Goal: Find contact information: Find contact information

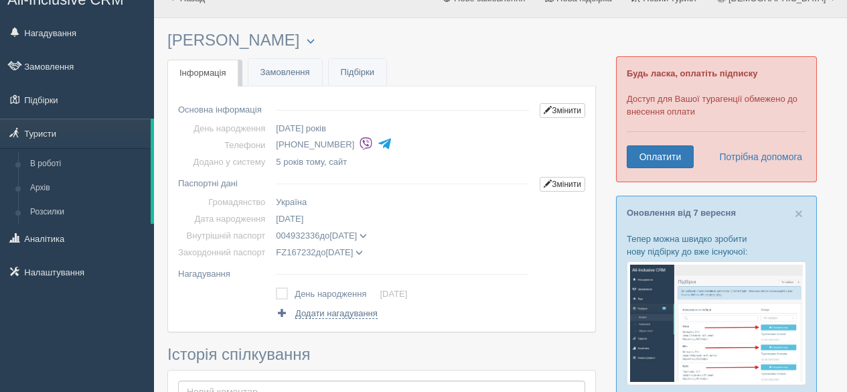
scroll to position [21, 0]
click at [297, 75] on link "Замовлення" at bounding box center [285, 72] width 74 height 27
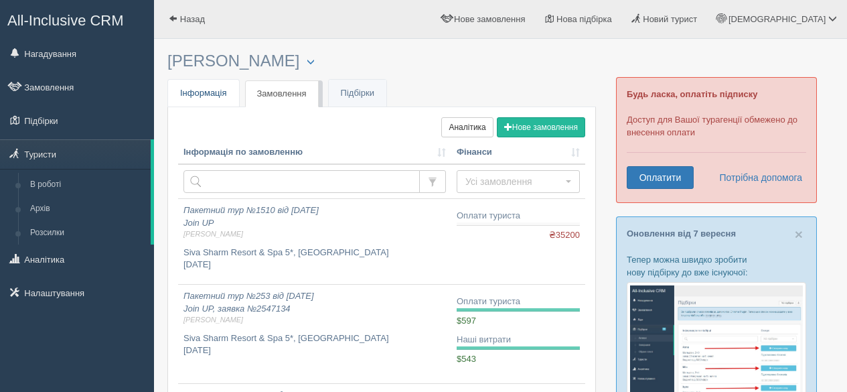
click at [220, 98] on span "Інформація" at bounding box center [203, 93] width 47 height 10
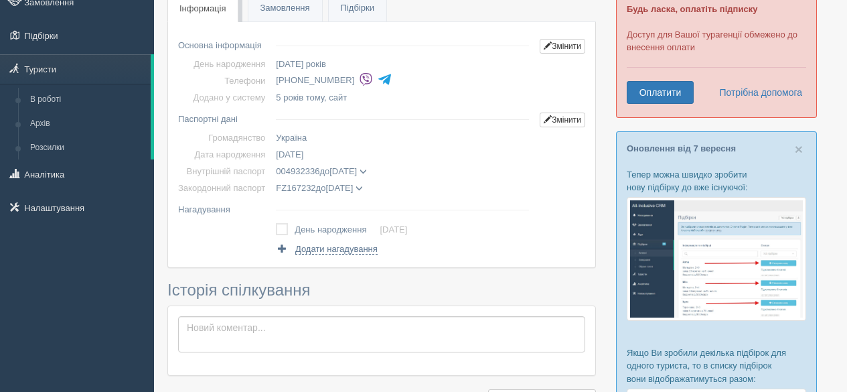
scroll to position [70, 0]
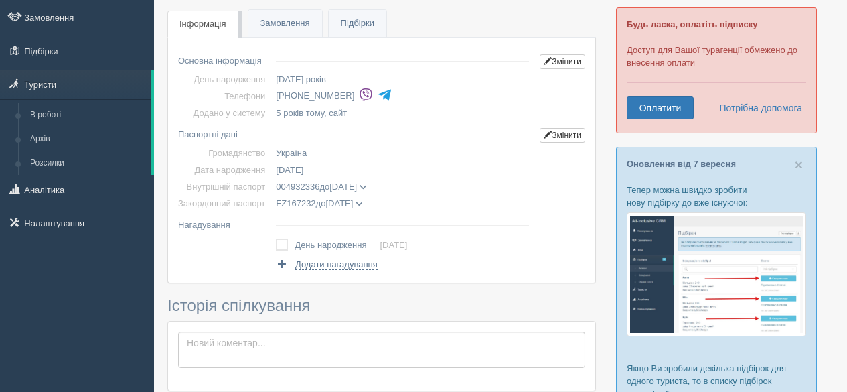
click at [363, 204] on span at bounding box center [359, 203] width 7 height 7
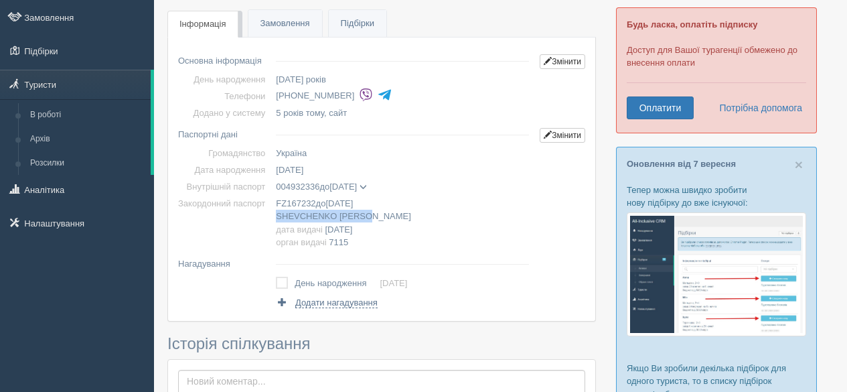
copy span "[PERSON_NAME]"
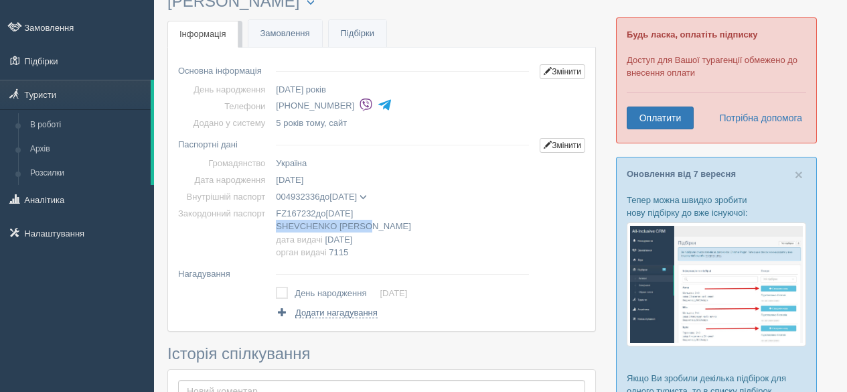
scroll to position [16, 0]
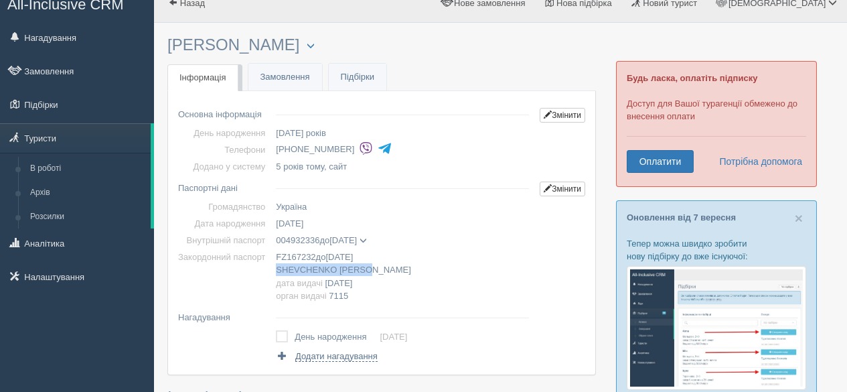
copy li "[PHONE_NUMBER]"
